Goal: Information Seeking & Learning: Learn about a topic

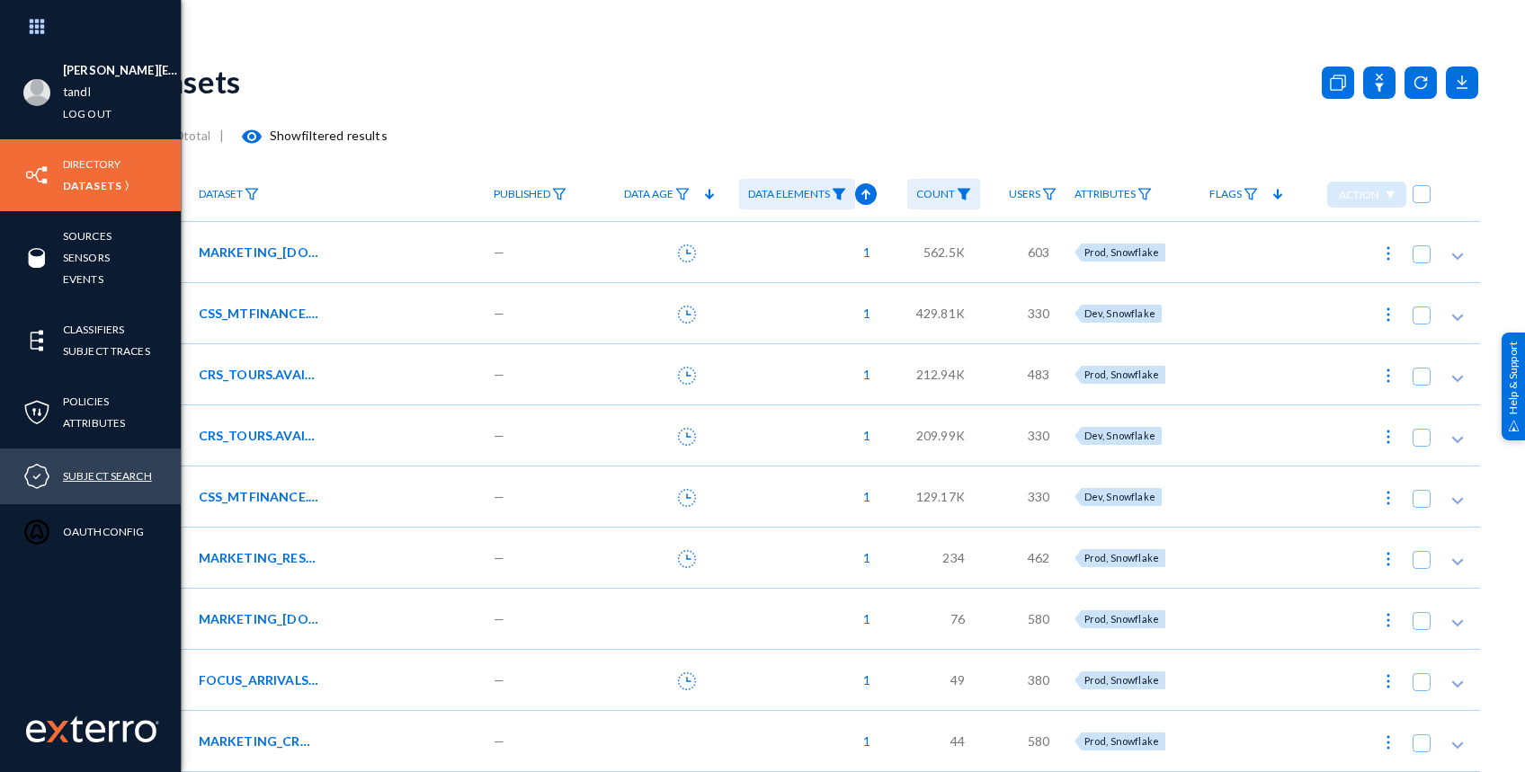
click at [82, 480] on link "Subject Search" at bounding box center [107, 476] width 89 height 21
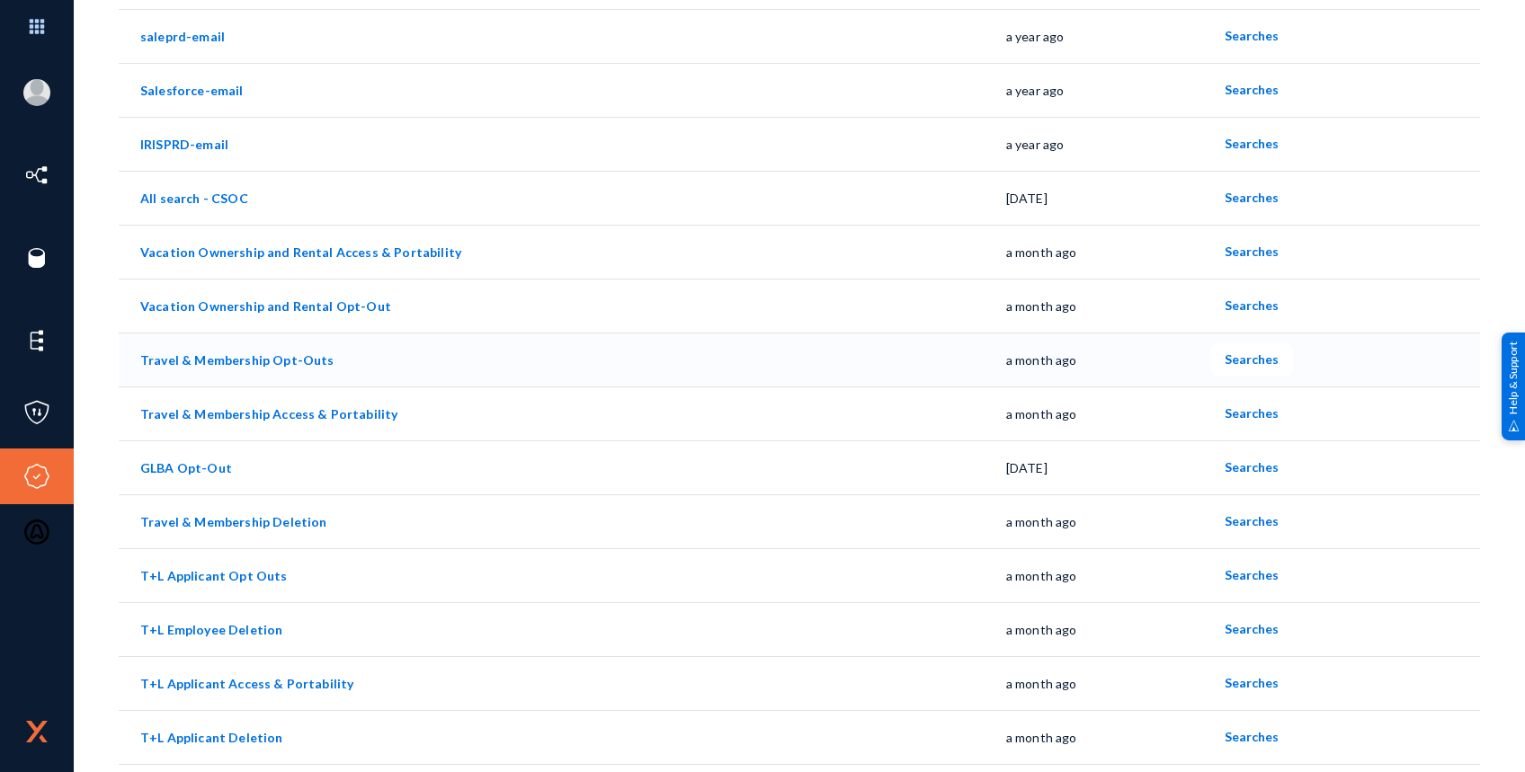
scroll to position [360, 0]
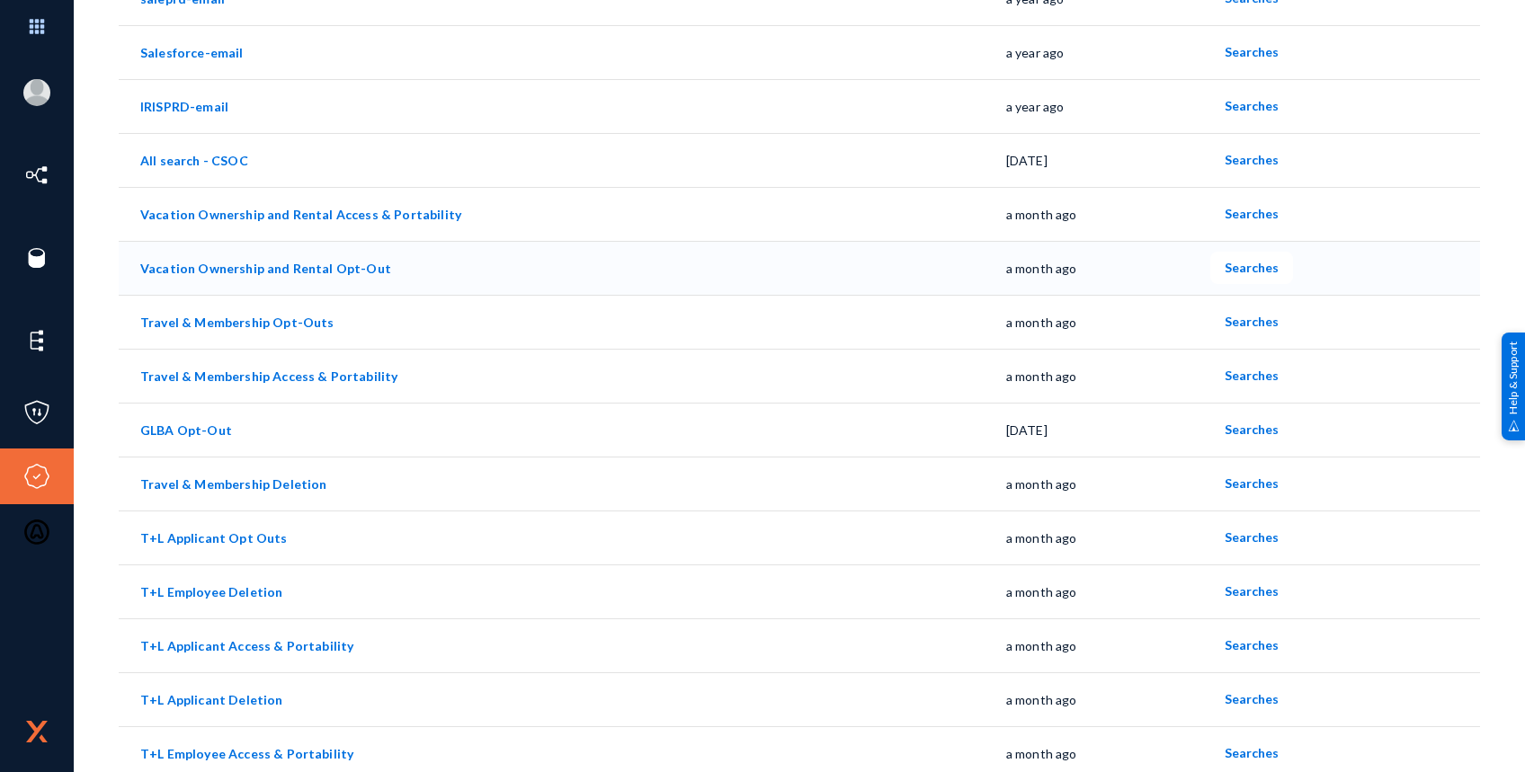
click at [325, 266] on link "Vacation Ownership and Rental Opt-Out" at bounding box center [265, 268] width 251 height 15
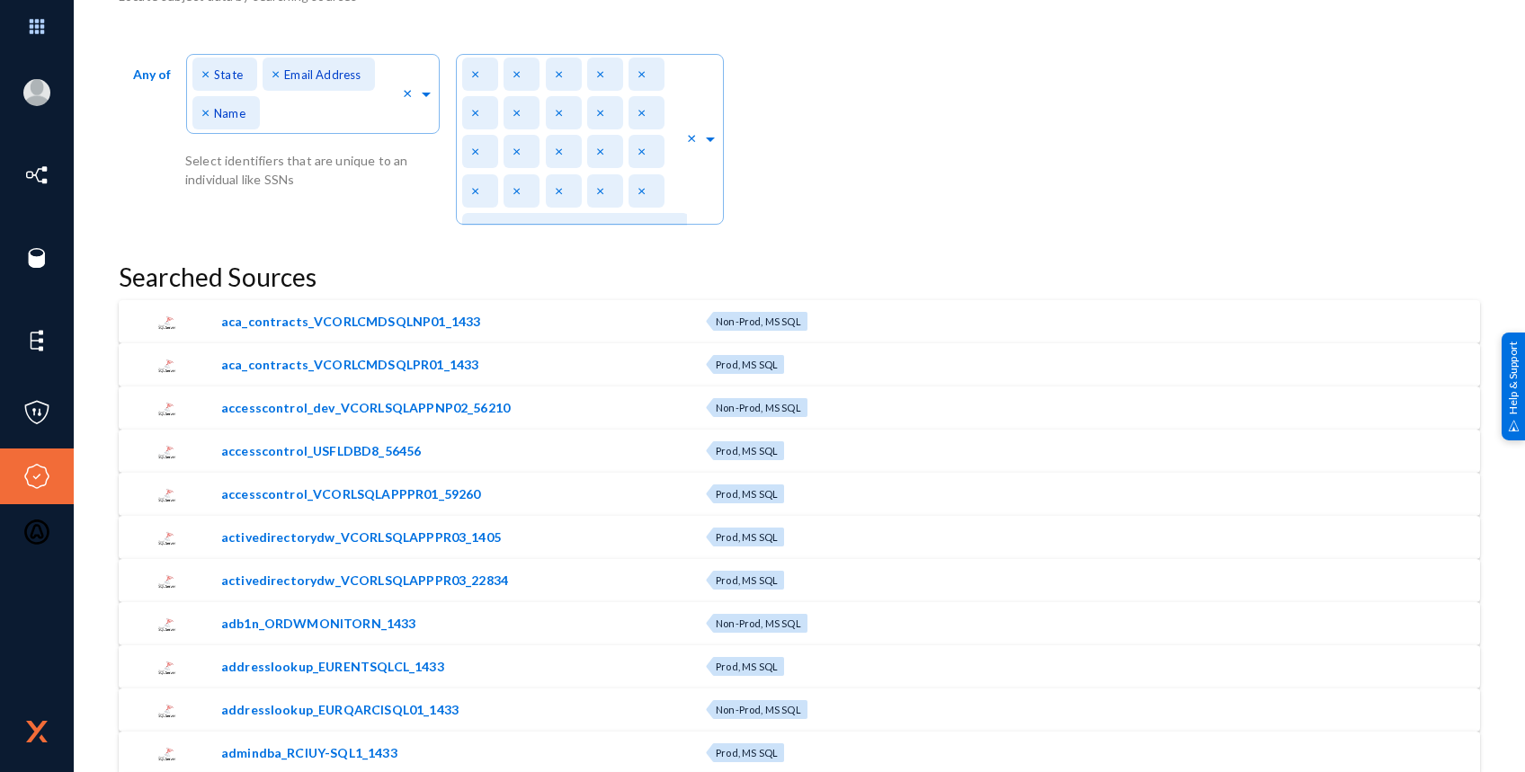
scroll to position [599, 0]
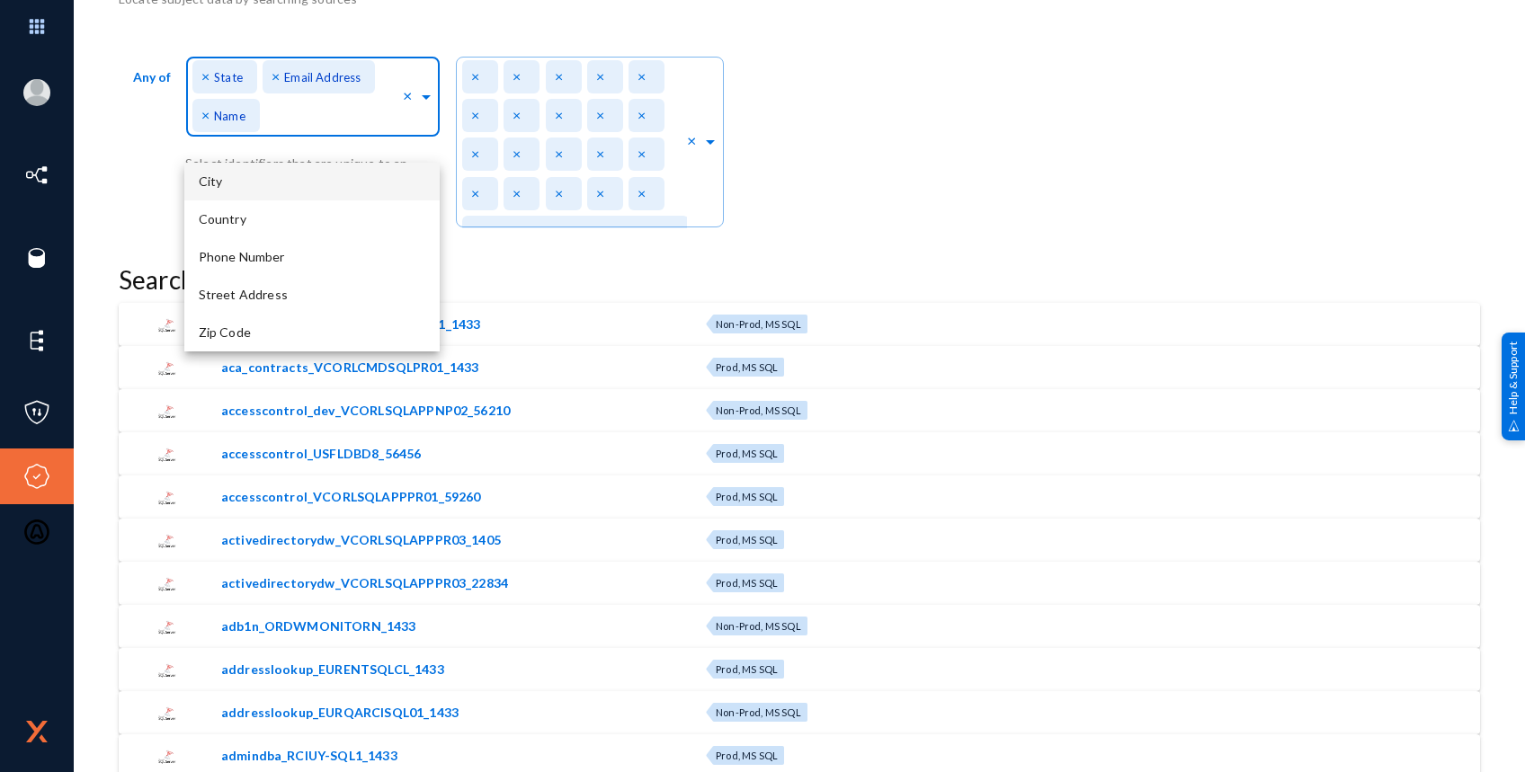
click at [424, 102] on span at bounding box center [426, 94] width 16 height 19
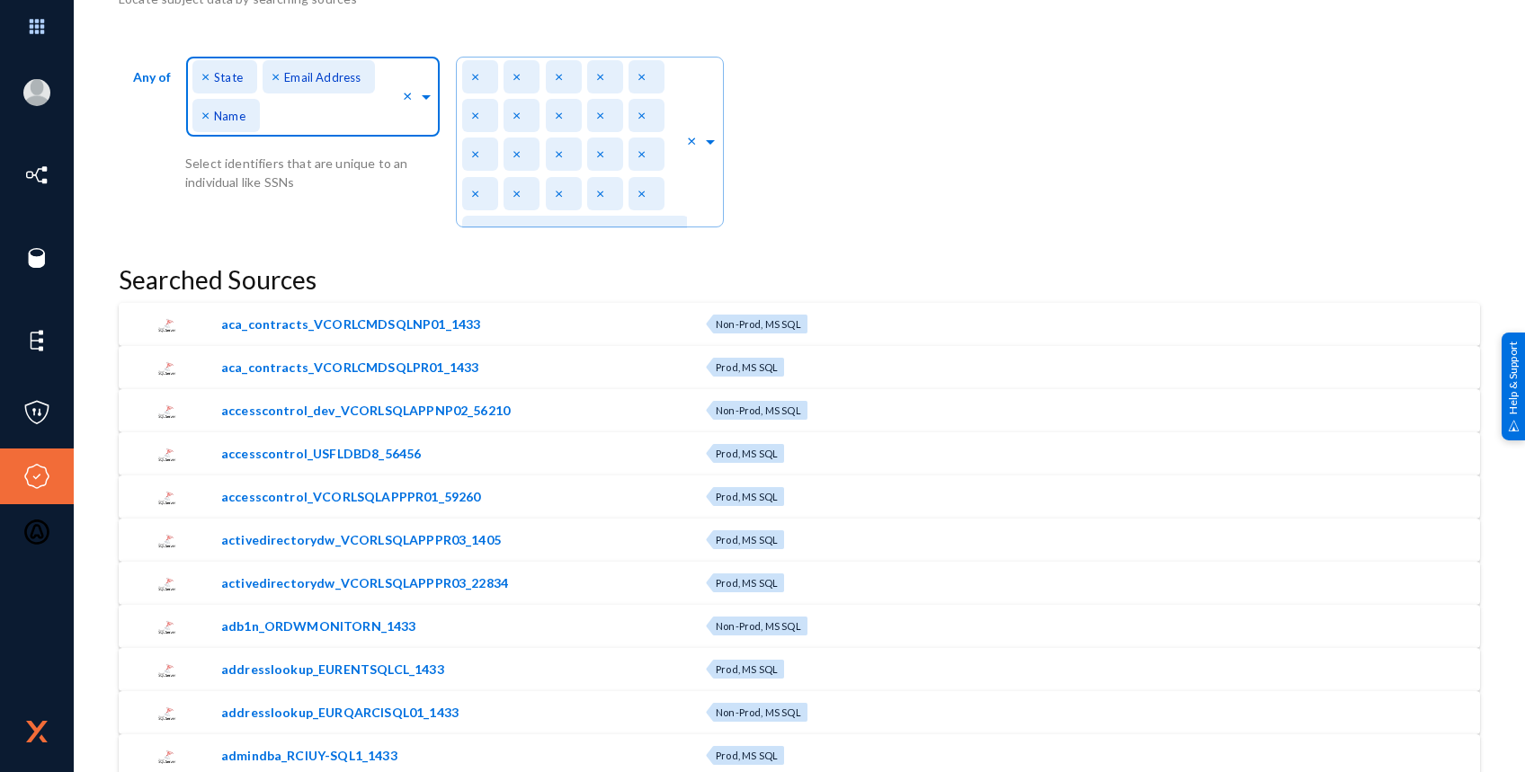
click at [424, 102] on span at bounding box center [426, 94] width 16 height 19
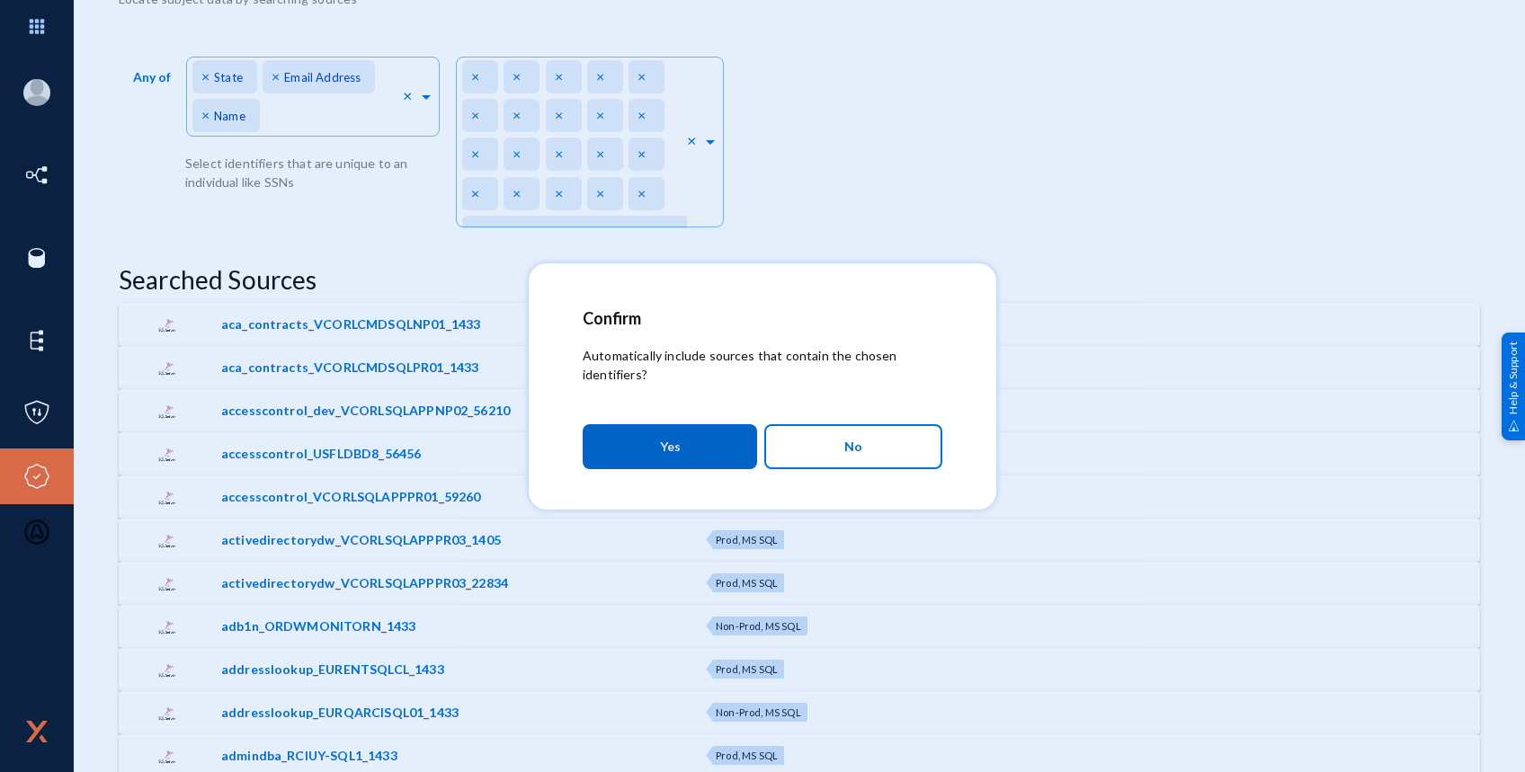
click at [839, 450] on button "No" at bounding box center [853, 446] width 178 height 45
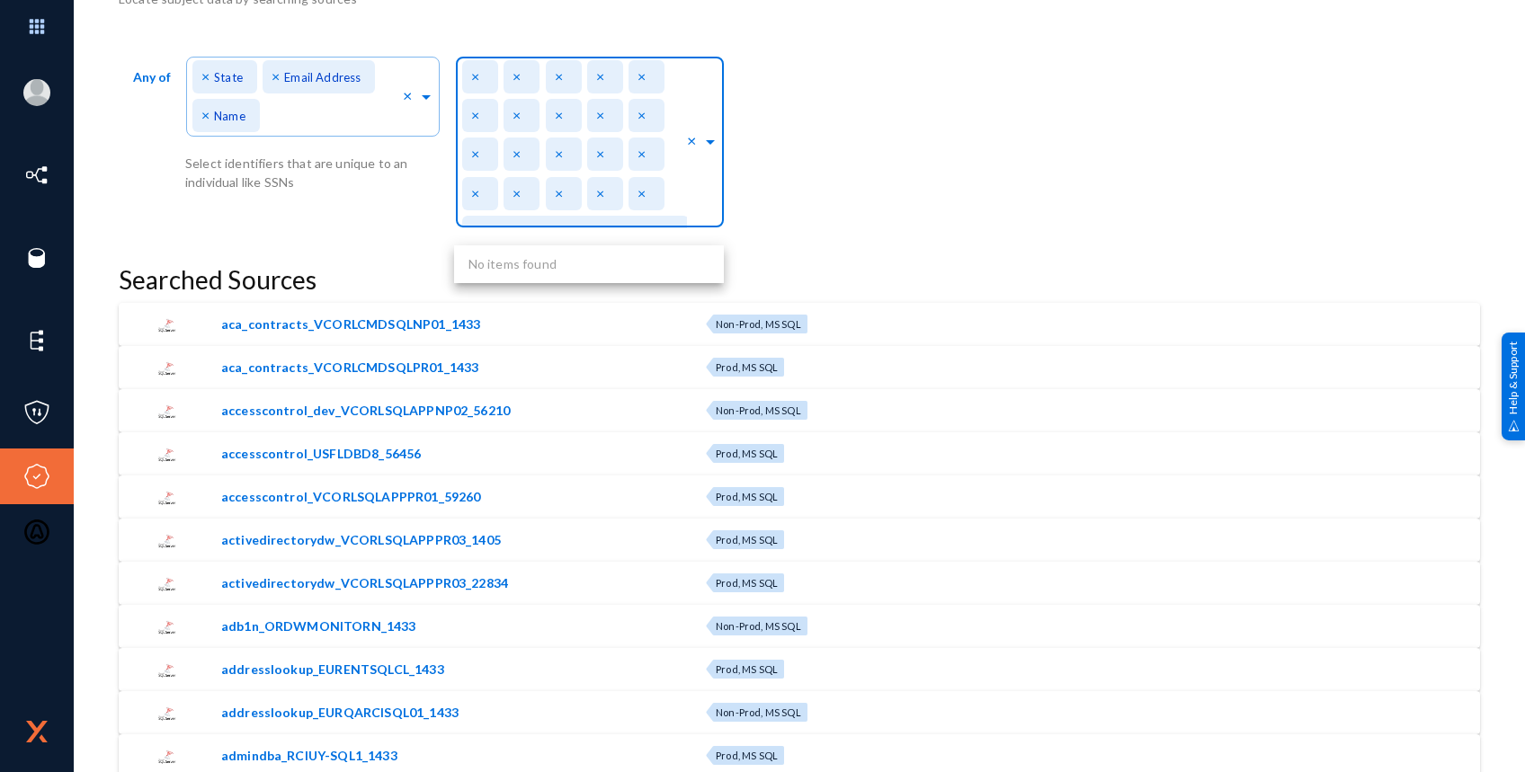
scroll to position [11323, 0]
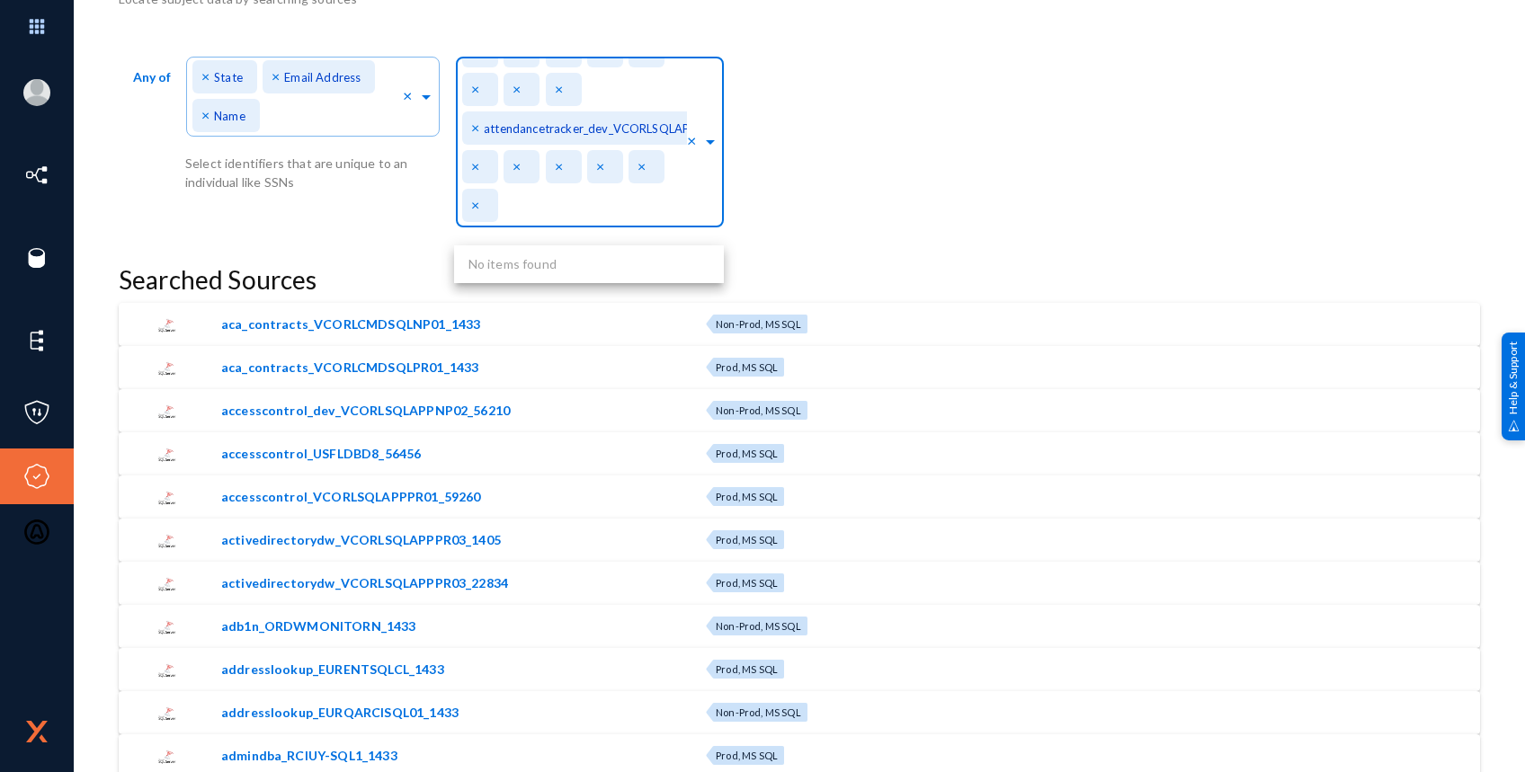
click at [709, 144] on span at bounding box center [710, 139] width 16 height 19
type input "s"
type input "p"
click at [767, 188] on div "Any of Direct Identifiers... × State × Email Address × Name × Select identifier…" at bounding box center [799, 147] width 1361 height 193
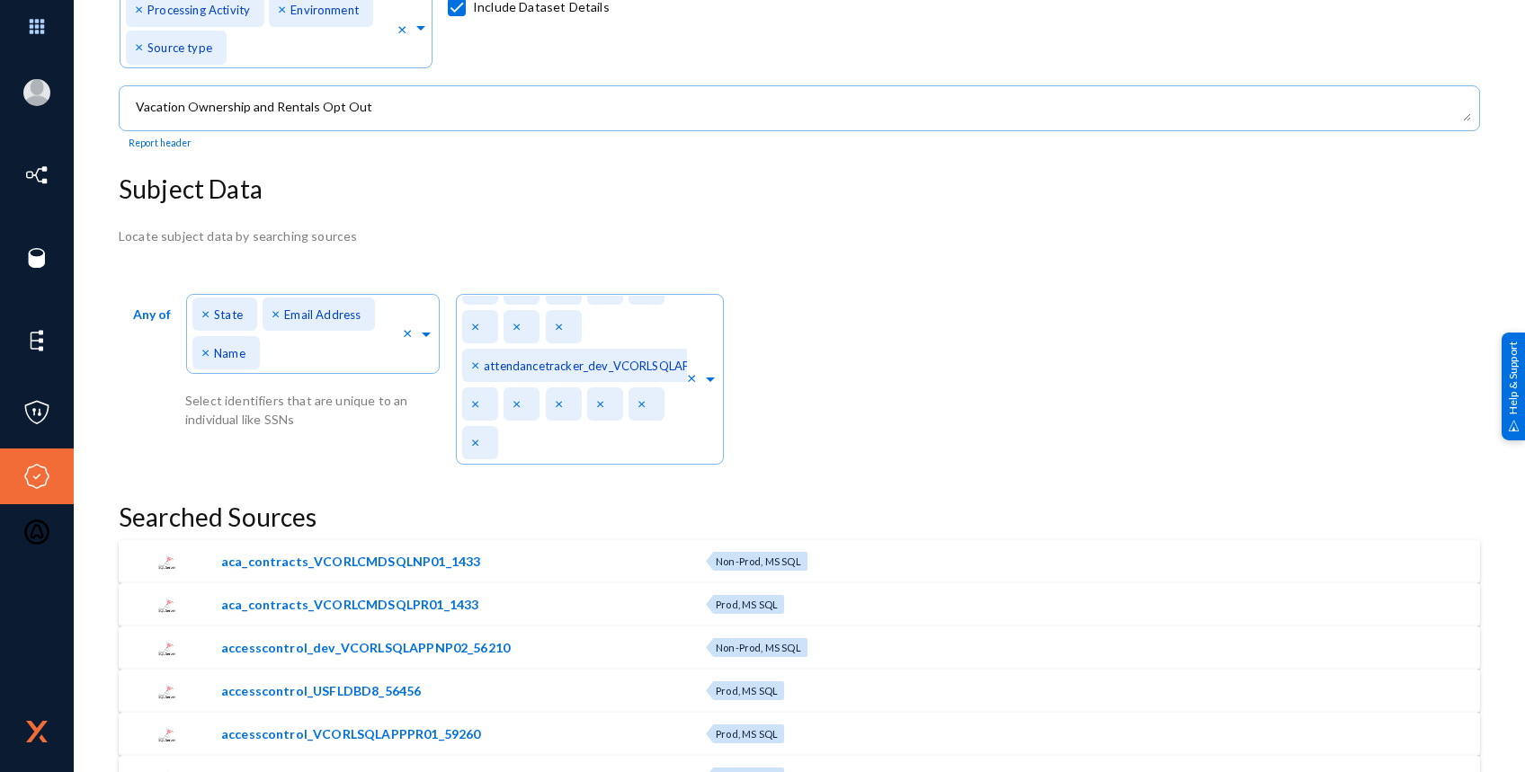
scroll to position [360, 0]
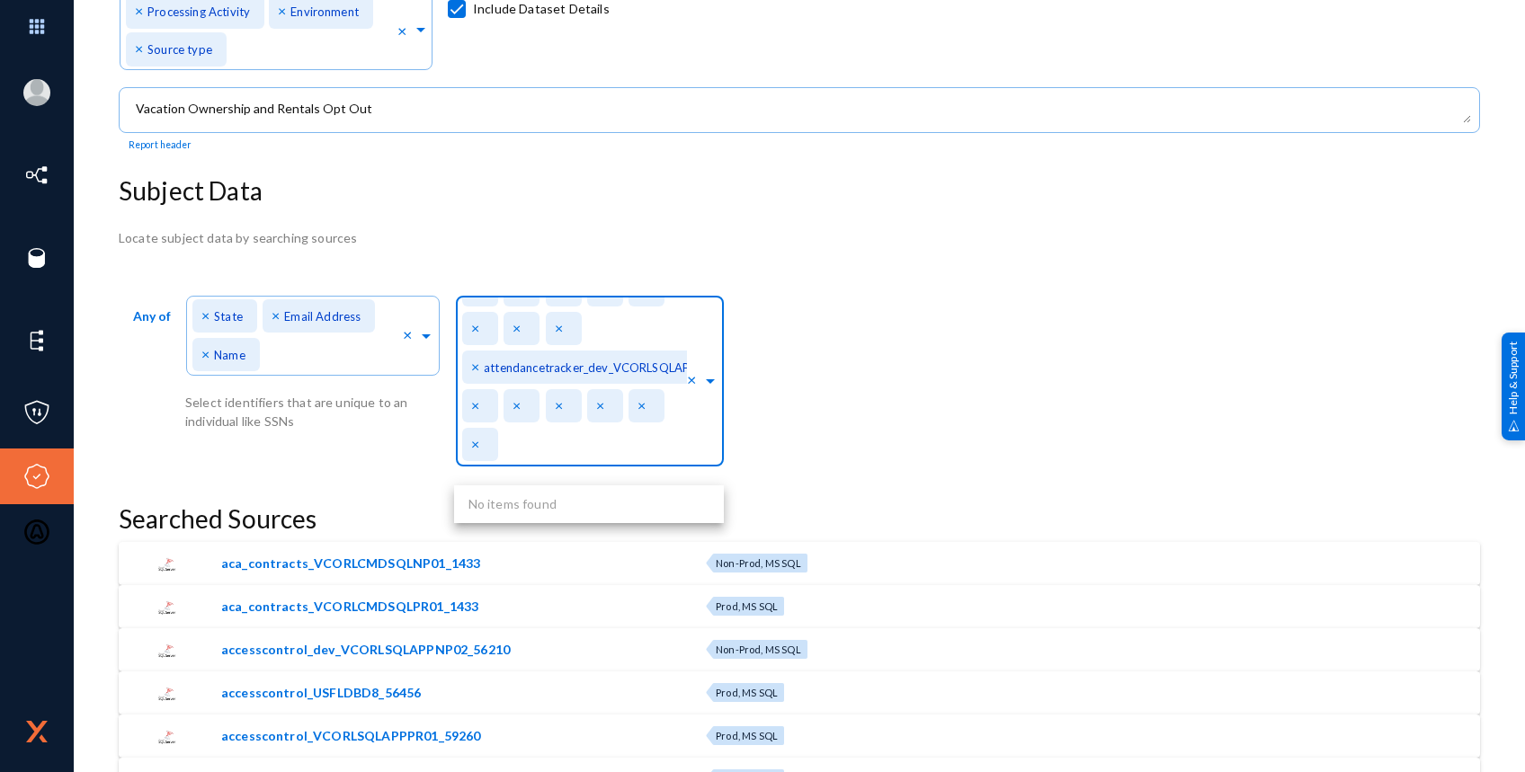
click at [610, 451] on input "text" at bounding box center [594, 448] width 183 height 17
type input "SharePoint_"
click at [762, 446] on div "Any of Direct Identifiers... × State × Email Address × Name × Select identifier…" at bounding box center [799, 386] width 1361 height 193
